Goal: Information Seeking & Learning: Learn about a topic

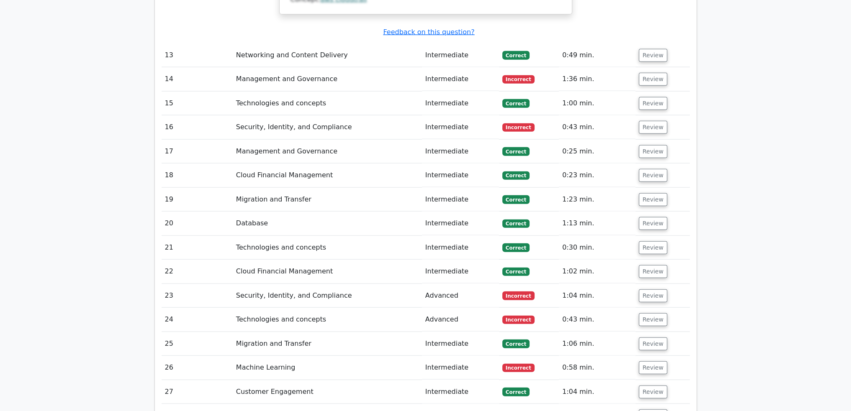
scroll to position [2631, 0]
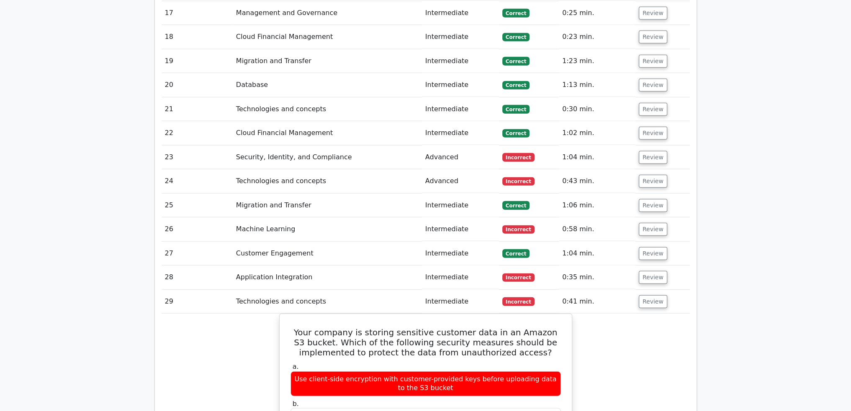
scroll to position [2757, 0]
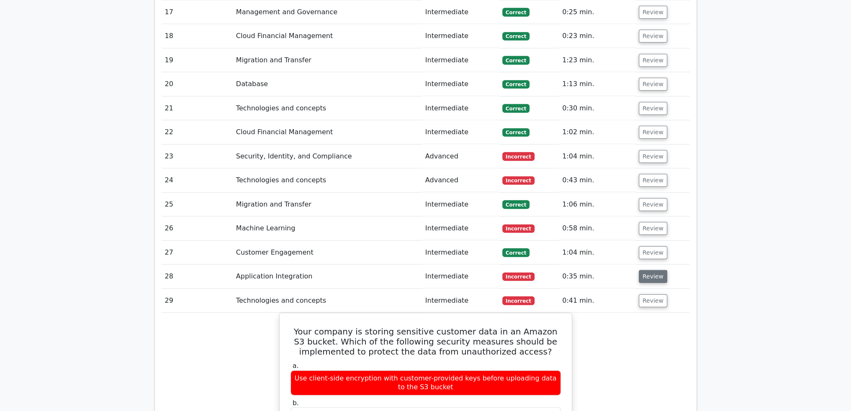
click at [645, 270] on button "Review" at bounding box center [653, 276] width 28 height 13
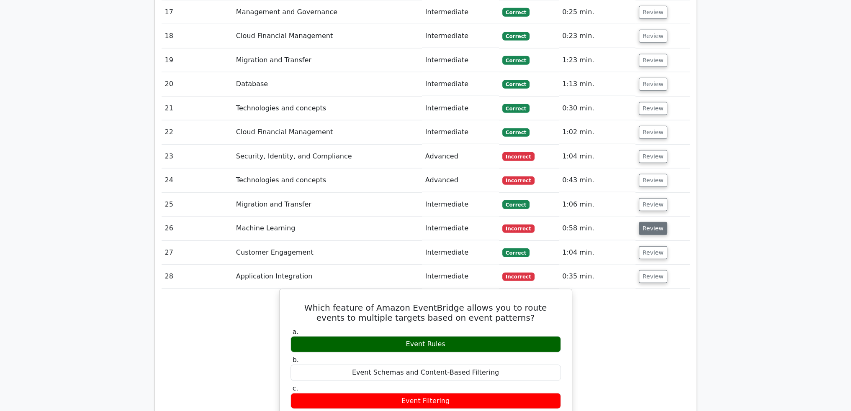
click at [646, 222] on button "Review" at bounding box center [653, 228] width 28 height 13
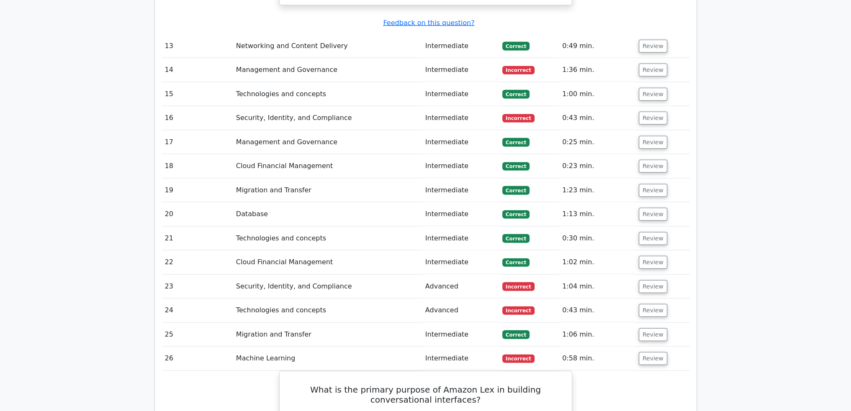
scroll to position [2631, 0]
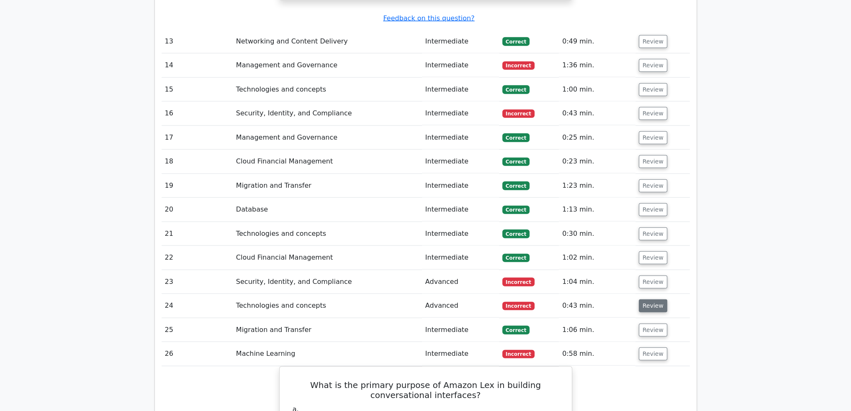
click at [650, 300] on button "Review" at bounding box center [653, 306] width 28 height 13
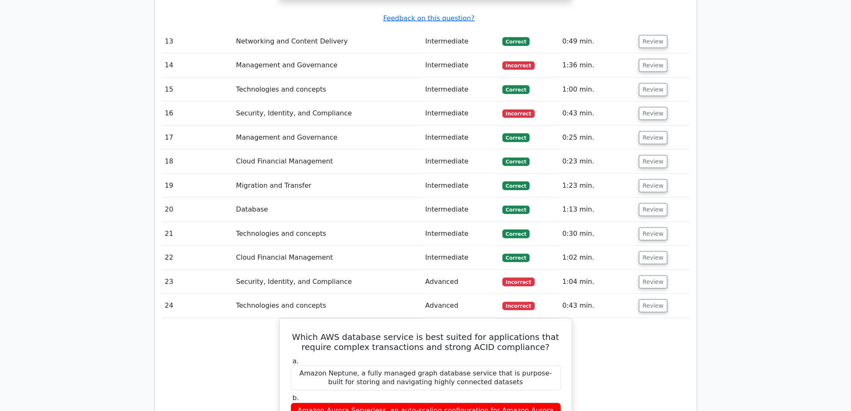
scroll to position [2673, 0]
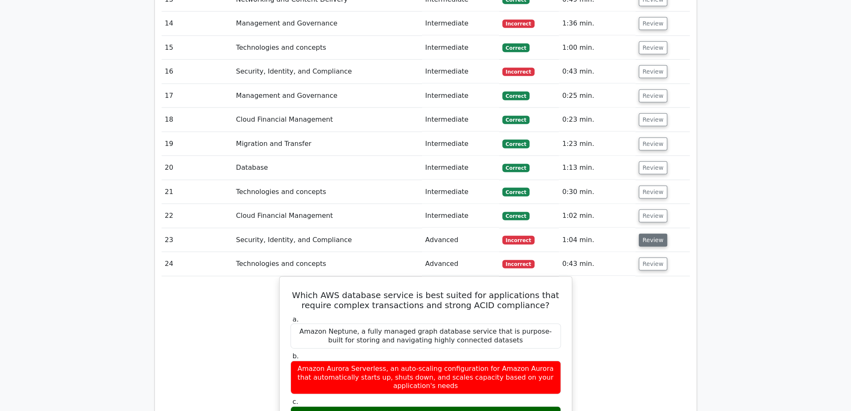
click at [648, 234] on button "Review" at bounding box center [653, 240] width 28 height 13
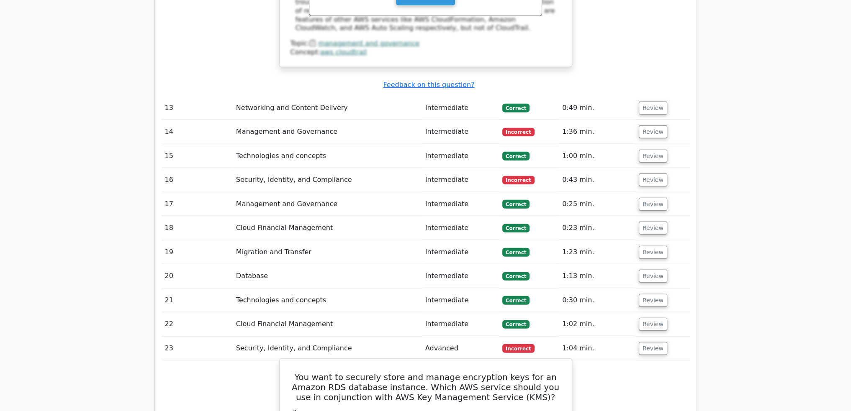
scroll to position [2505, 0]
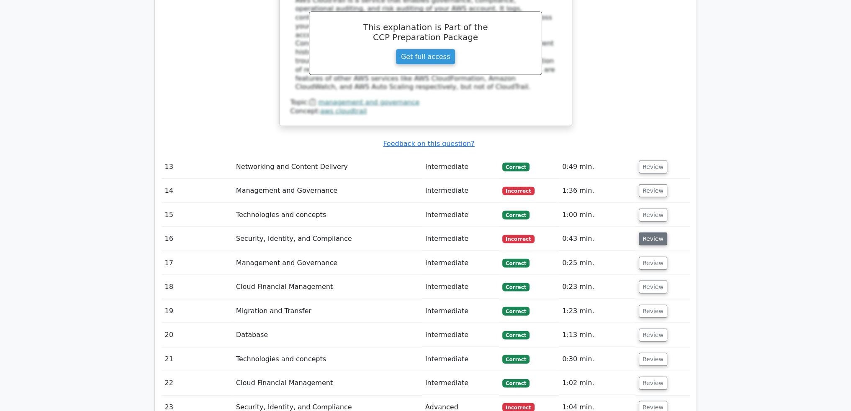
click at [649, 233] on button "Review" at bounding box center [653, 239] width 28 height 13
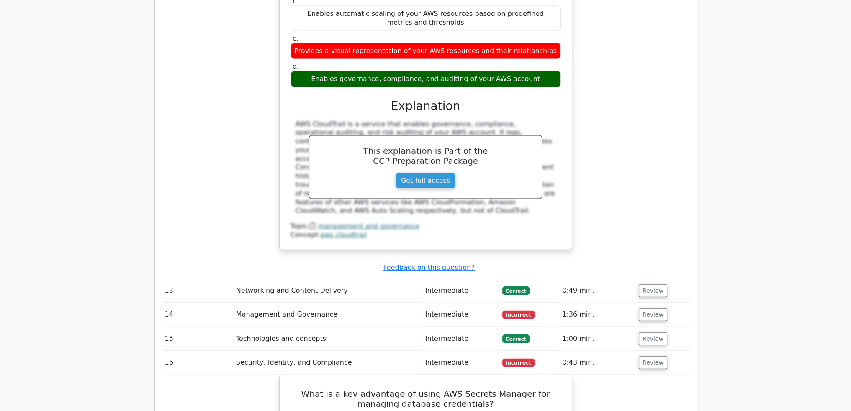
scroll to position [2380, 0]
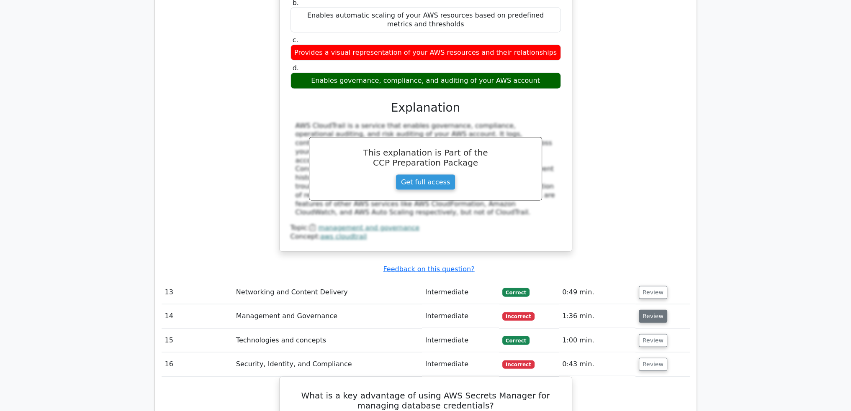
click at [655, 310] on button "Review" at bounding box center [653, 316] width 28 height 13
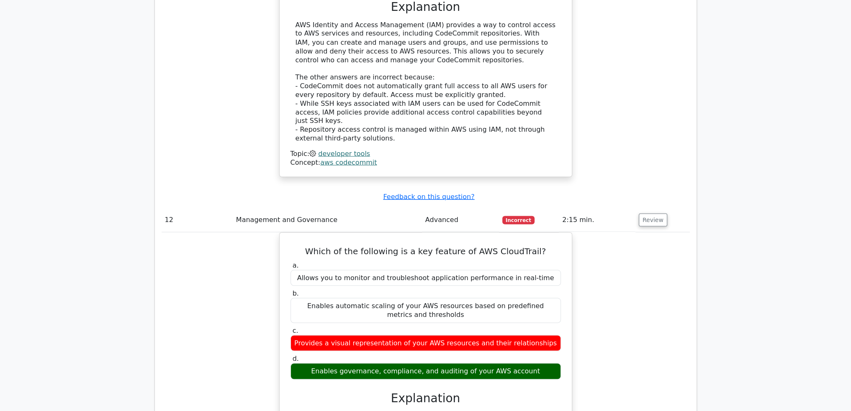
scroll to position [2087, 0]
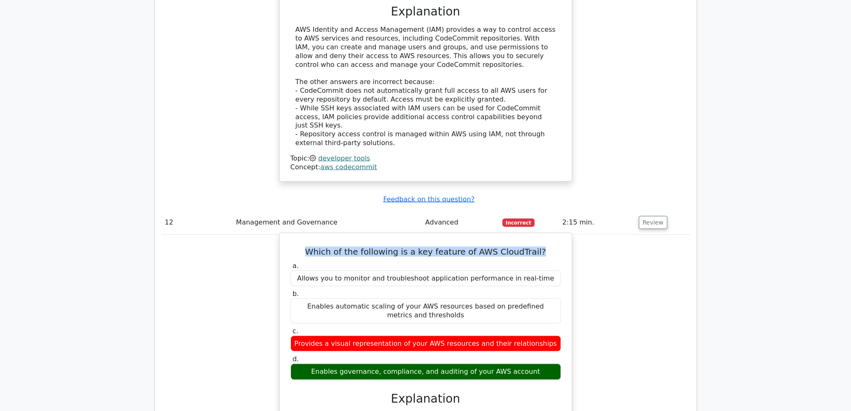
drag, startPoint x: 327, startPoint y: 144, endPoint x: 541, endPoint y: 144, distance: 213.4
click at [541, 246] on h5 "Which of the following is a key feature of AWS CloudTrail?" at bounding box center [426, 251] width 272 height 10
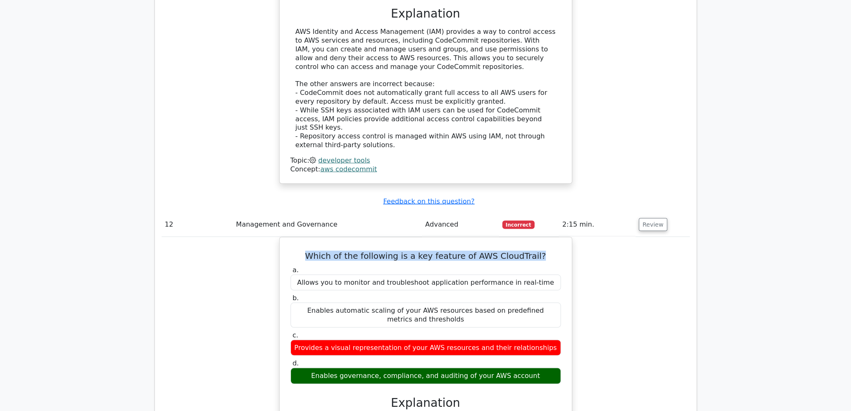
copy h5 "Which of the following is a key feature of AWS CloudTrail?"
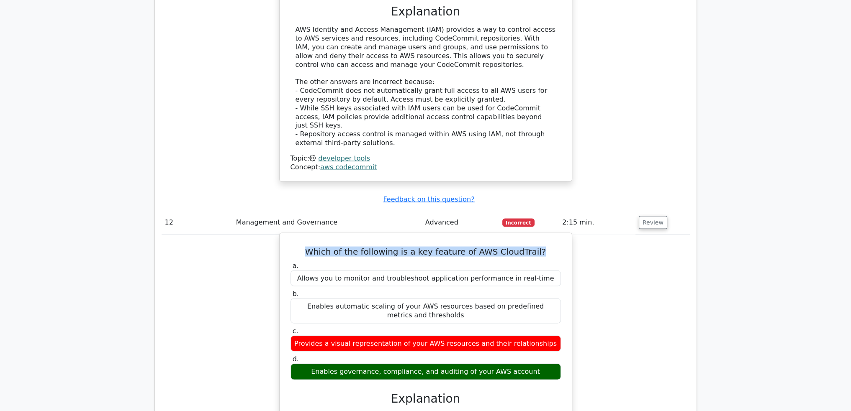
copy div "Enables governance, compliance, and auditing of your AWS account"
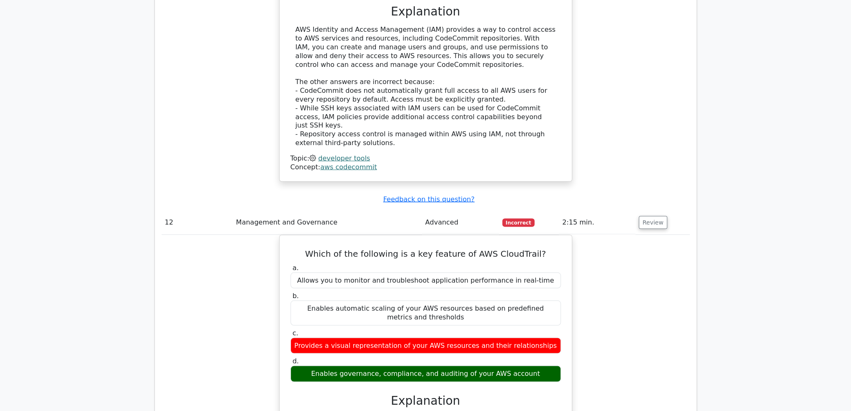
drag, startPoint x: 313, startPoint y: 266, endPoint x: 623, endPoint y: 248, distance: 311.0
click at [621, 249] on div "Which of the following is a key feature of AWS CloudTrail? a. Allows you to mon…" at bounding box center [426, 395] width 528 height 320
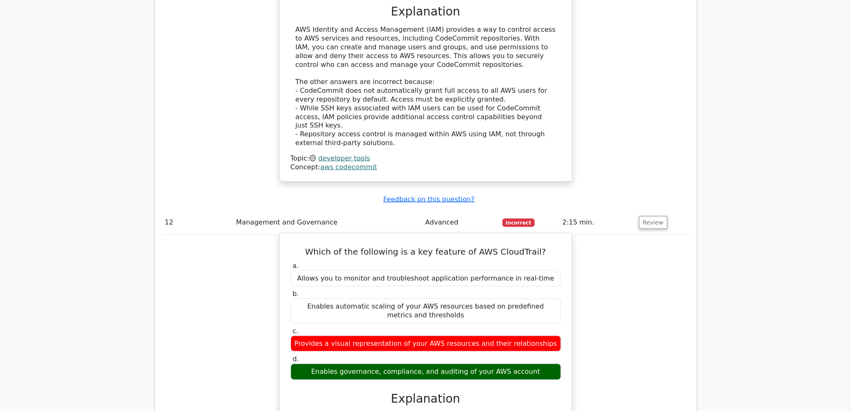
drag, startPoint x: 320, startPoint y: 173, endPoint x: 538, endPoint y: 272, distance: 239.5
click at [538, 272] on div "a. Allows you to monitor and troubleshoot application performance in real-time …" at bounding box center [425, 321] width 280 height 122
copy div "Allows you to monitor and troubleshoot application performance in real-time b. …"
click at [522, 327] on label "c. Provides a visual representation of your AWS resources and their relationshi…" at bounding box center [425, 339] width 270 height 25
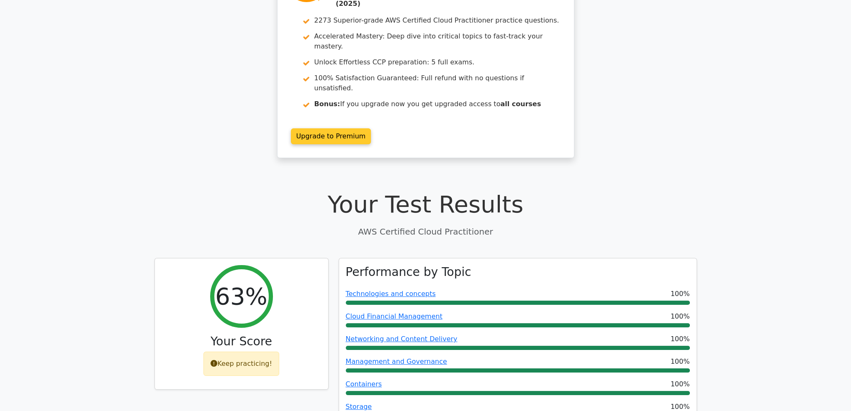
scroll to position [84, 0]
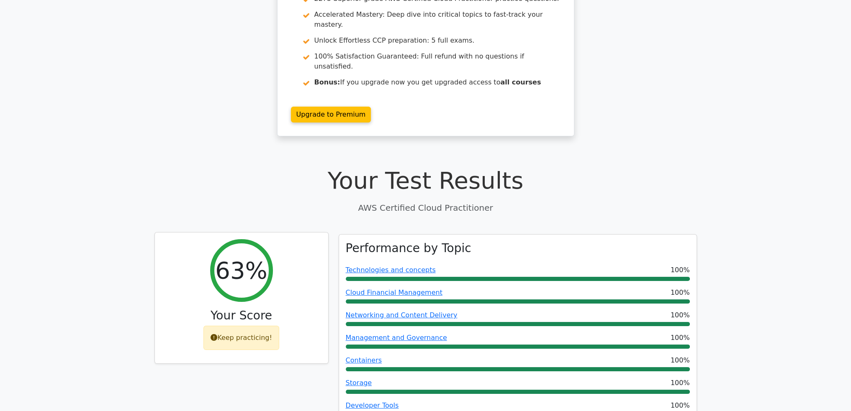
click at [236, 326] on div "Keep practicing!" at bounding box center [241, 338] width 76 height 24
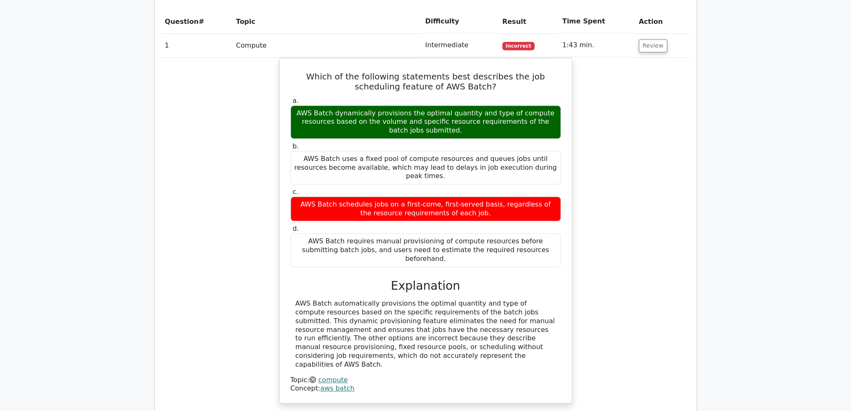
scroll to position [962, 0]
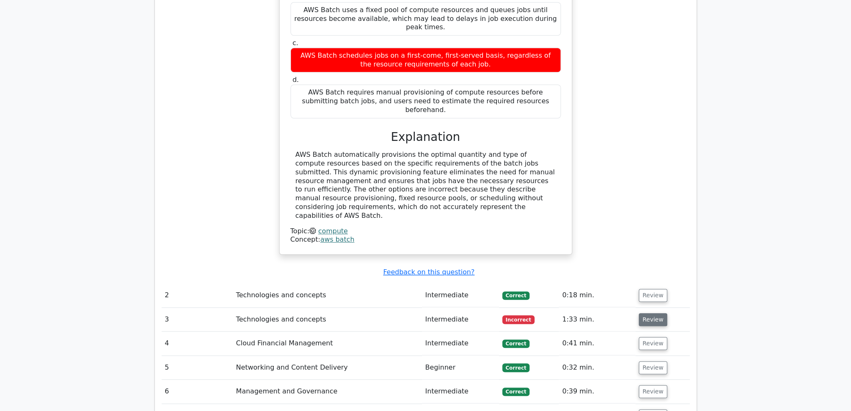
click at [656, 313] on button "Review" at bounding box center [653, 319] width 28 height 13
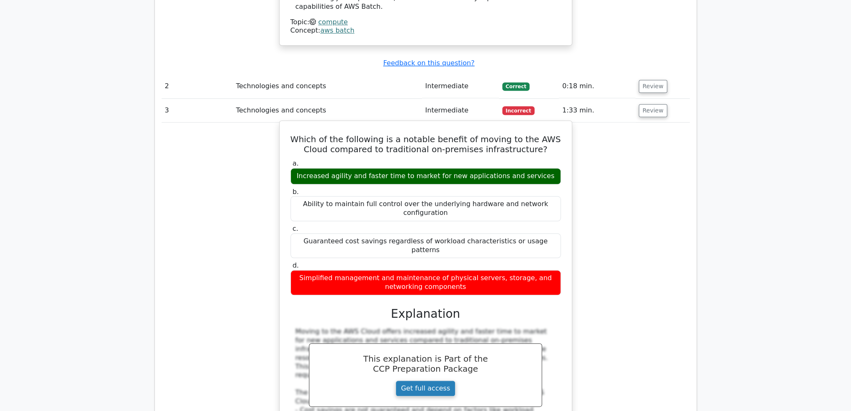
scroll to position [1130, 0]
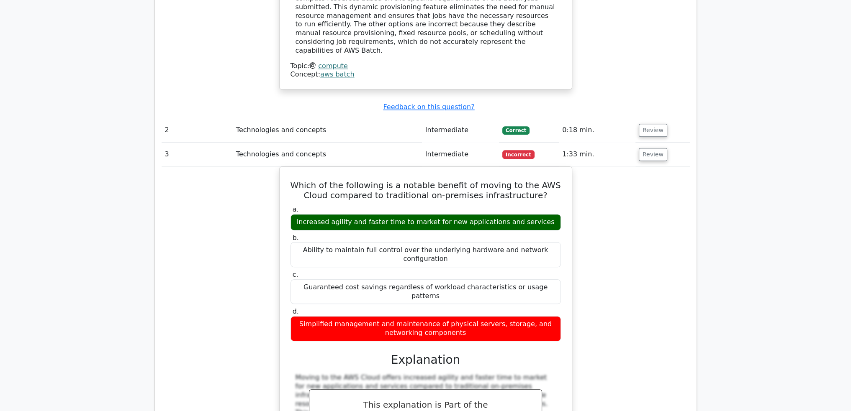
drag, startPoint x: 777, startPoint y: 129, endPoint x: 764, endPoint y: 105, distance: 27.3
click at [777, 129] on main ".st0{fill:#252F3E;} .st1{fill-rule:evenodd;clip-rule:evenodd;fill:#FF9900;} Go …" at bounding box center [425, 210] width 851 height 2626
click at [82, 62] on main ".st0{fill:#252F3E;} .st1{fill-rule:evenodd;clip-rule:evenodd;fill:#FF9900;} Go …" at bounding box center [425, 210] width 851 height 2626
click at [103, 357] on main ".st0{fill:#252F3E;} .st1{fill-rule:evenodd;clip-rule:evenodd;fill:#FF9900;} Go …" at bounding box center [425, 210] width 851 height 2626
click at [79, 82] on main ".st0{fill:#252F3E;} .st1{fill-rule:evenodd;clip-rule:evenodd;fill:#FF9900;} Go …" at bounding box center [425, 210] width 851 height 2626
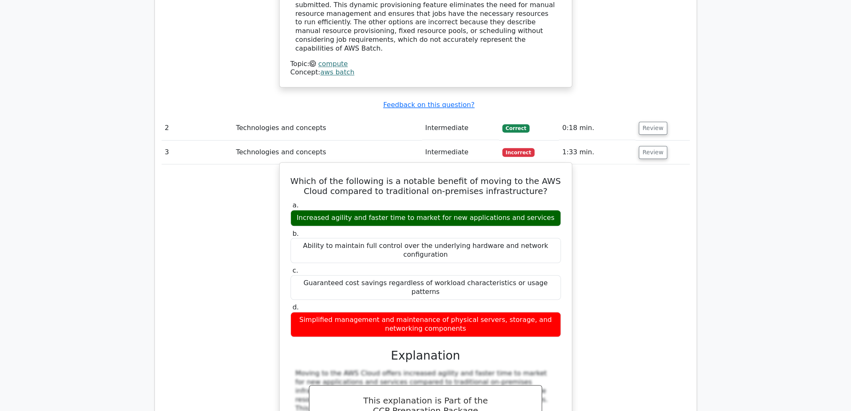
drag, startPoint x: 301, startPoint y: 128, endPoint x: 527, endPoint y: 259, distance: 260.9
click at [527, 259] on div "Which of the following is a notable benefit of moving to the AWS Cloud compared…" at bounding box center [425, 353] width 285 height 374
copy div "Which of the following is a notable benefit of moving to the AWS Cloud compared…"
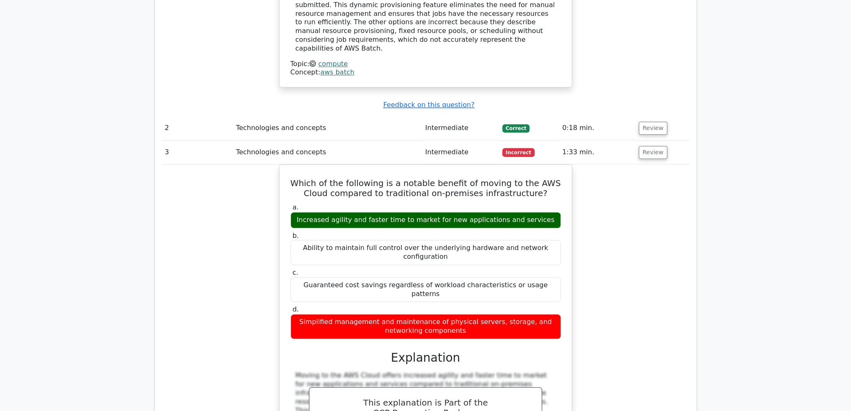
click at [235, 195] on div "Which of the following is a notable benefit of moving to the AWS Cloud compared…" at bounding box center [426, 359] width 528 height 391
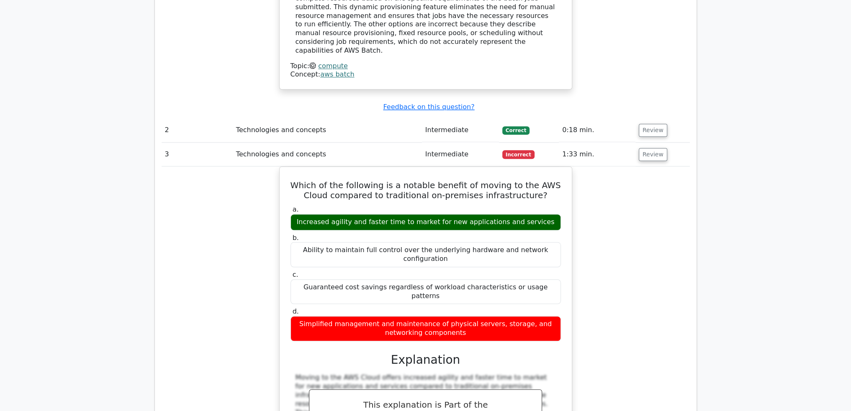
click at [758, 40] on main ".st0{fill:#252F3E;} .st1{fill-rule:evenodd;clip-rule:evenodd;fill:#FF9900;} Go …" at bounding box center [425, 210] width 851 height 2626
